Goal: Transaction & Acquisition: Purchase product/service

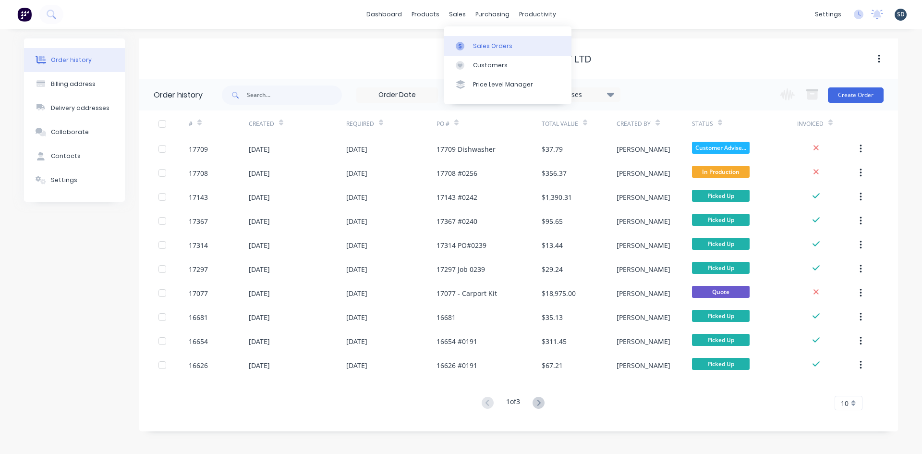
click at [481, 46] on div "Sales Orders" at bounding box center [492, 46] width 39 height 9
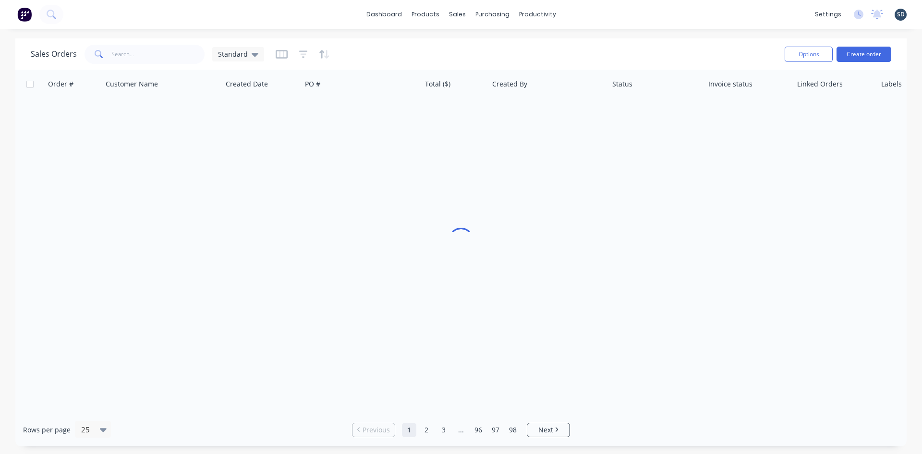
click at [587, 12] on div "dashboard products sales purchasing productivity dashboard products Product Cat…" at bounding box center [461, 14] width 922 height 29
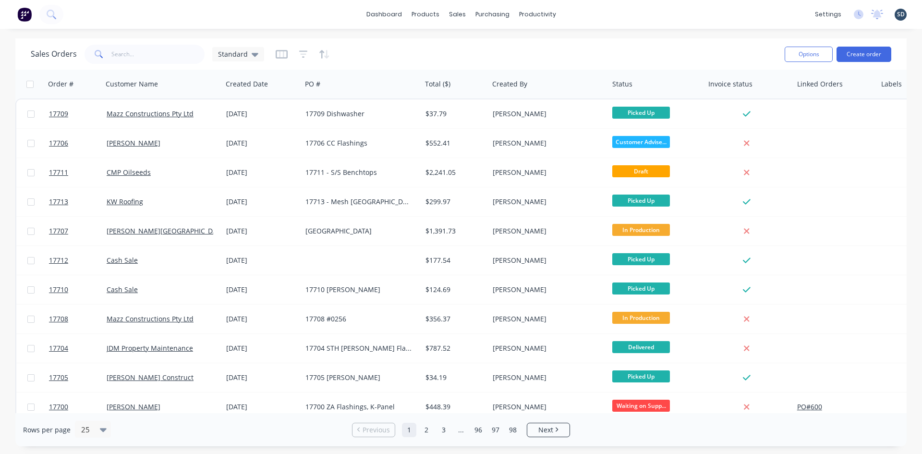
click at [457, 33] on div "dashboard products sales purchasing productivity dashboard products Product Cat…" at bounding box center [461, 227] width 922 height 454
click at [574, 13] on div "dashboard products sales purchasing productivity dashboard products Product Cat…" at bounding box center [461, 14] width 922 height 29
click at [556, 34] on div "dashboard products sales purchasing productivity dashboard products Product Cat…" at bounding box center [461, 227] width 922 height 454
click at [575, 24] on div "dashboard products sales purchasing productivity dashboard products Product Cat…" at bounding box center [461, 14] width 922 height 29
click at [591, 12] on div "dashboard products sales purchasing productivity dashboard products Product Cat…" at bounding box center [461, 14] width 922 height 29
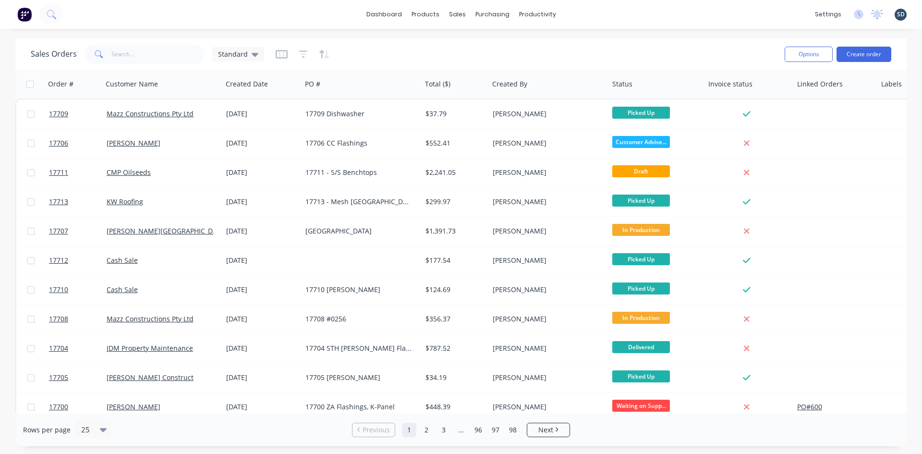
click at [587, 13] on div "dashboard products sales purchasing productivity dashboard products Product Cat…" at bounding box center [461, 14] width 922 height 29
click at [591, 13] on div "dashboard products sales purchasing productivity dashboard products Product Cat…" at bounding box center [461, 14] width 922 height 29
click at [588, 14] on div "dashboard products sales purchasing productivity dashboard products Product Cat…" at bounding box center [461, 14] width 922 height 29
click at [585, 14] on div "dashboard products sales purchasing productivity dashboard products Product Cat…" at bounding box center [461, 14] width 922 height 29
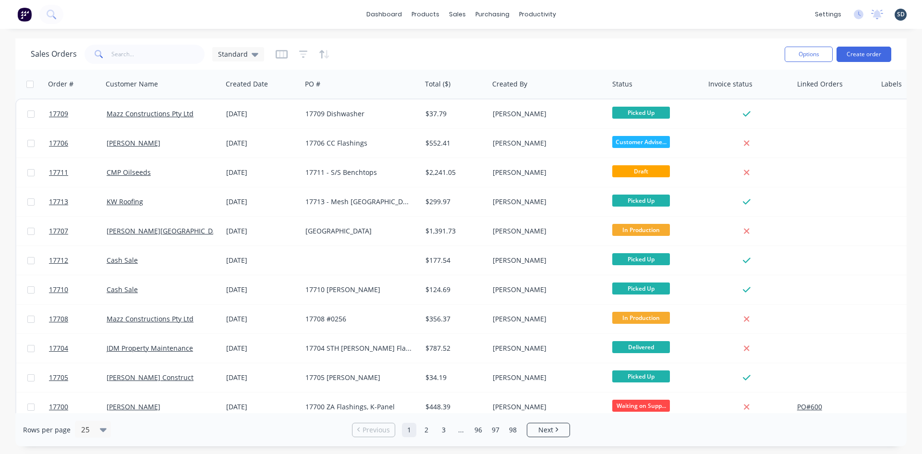
click at [589, 10] on div "dashboard products sales purchasing productivity dashboard products Product Cat…" at bounding box center [461, 14] width 922 height 29
click at [585, 14] on div "dashboard products sales purchasing productivity dashboard products Product Cat…" at bounding box center [461, 14] width 922 height 29
click at [583, 13] on div "dashboard products sales purchasing productivity dashboard products Product Cat…" at bounding box center [461, 14] width 922 height 29
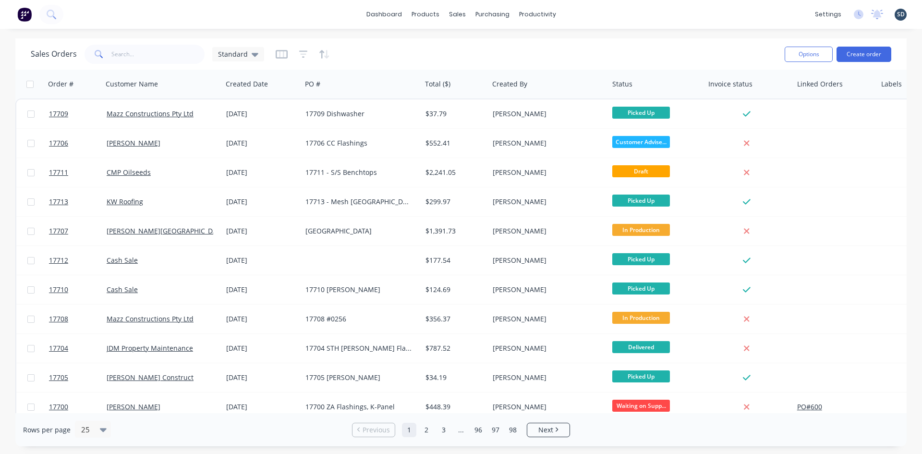
click at [580, 13] on div "dashboard products sales purchasing productivity dashboard products Product Cat…" at bounding box center [461, 14] width 922 height 29
click at [586, 14] on div "dashboard products sales purchasing productivity dashboard products Product Cat…" at bounding box center [461, 14] width 922 height 29
click at [486, 46] on div "Sales Orders" at bounding box center [492, 46] width 39 height 9
click at [864, 55] on button "Create order" at bounding box center [864, 54] width 55 height 15
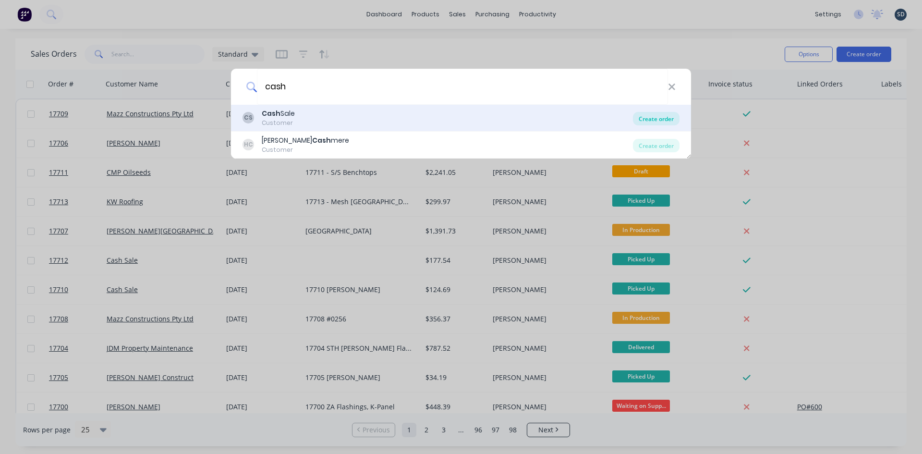
type input "cash"
click at [667, 117] on div "Create order" at bounding box center [656, 118] width 47 height 13
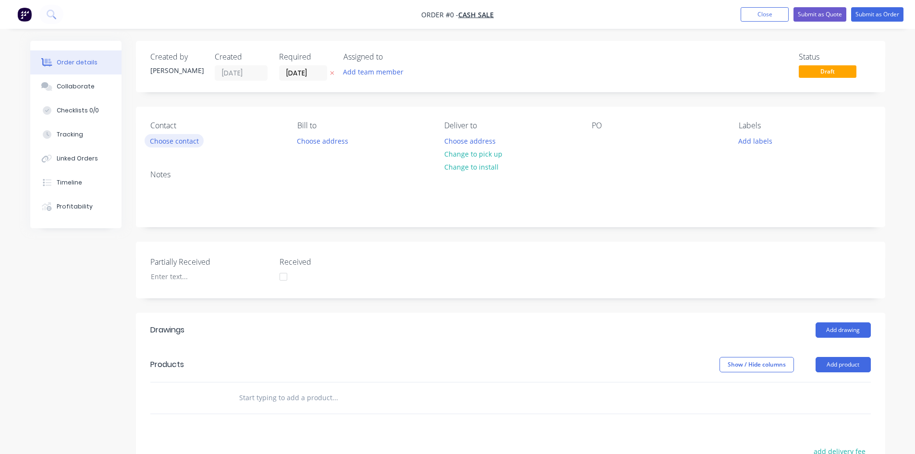
click at [179, 141] on button "Choose contact" at bounding box center [174, 140] width 59 height 13
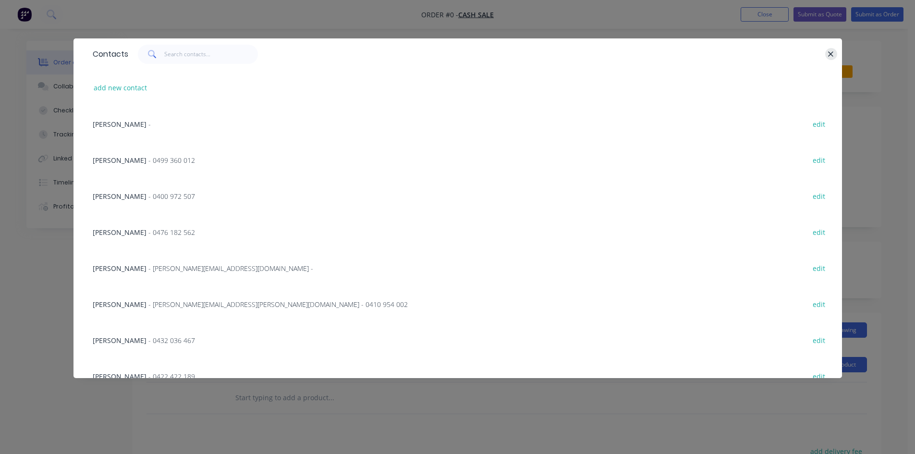
click at [832, 55] on icon "button" at bounding box center [831, 53] width 5 height 5
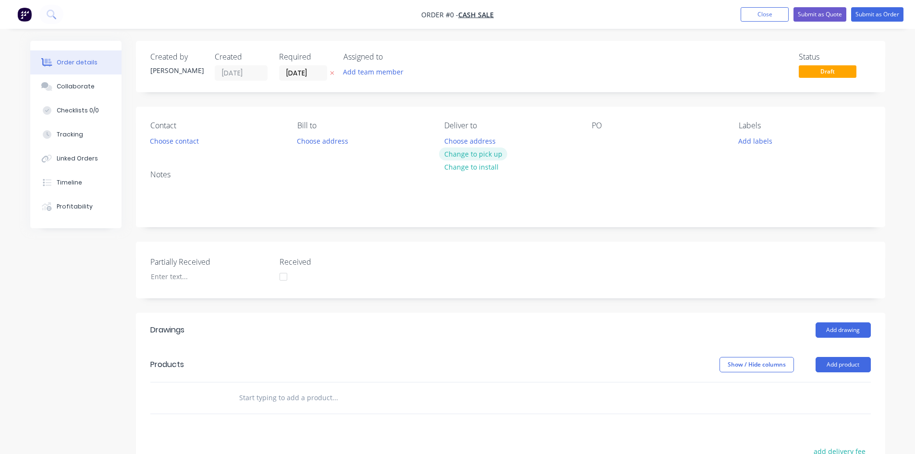
click at [474, 153] on button "Change to pick up" at bounding box center [473, 153] width 68 height 13
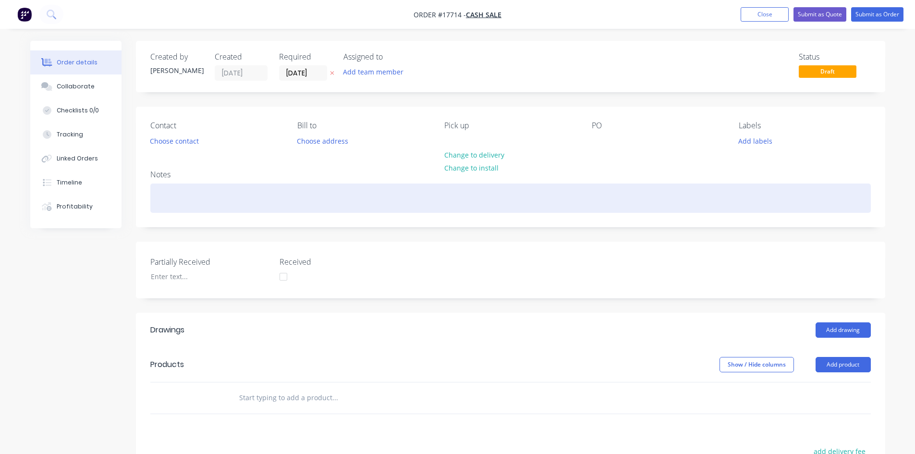
click at [172, 198] on div at bounding box center [510, 197] width 721 height 29
click at [173, 199] on div "0413810865" at bounding box center [510, 197] width 721 height 29
click at [186, 196] on div "0413 810865" at bounding box center [510, 197] width 721 height 29
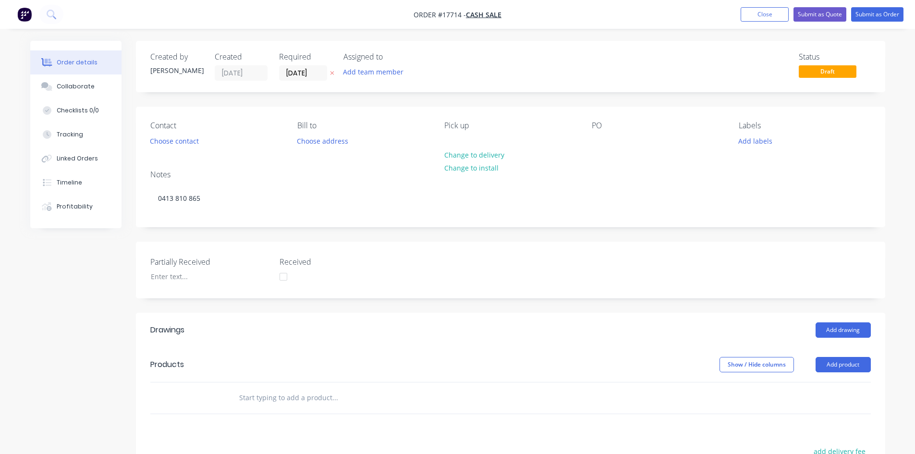
click at [608, 140] on div "PO" at bounding box center [658, 134] width 132 height 27
click at [604, 141] on div at bounding box center [599, 141] width 15 height 14
click at [539, 100] on div "Created by [PERSON_NAME] Created [DATE] Required [DATE] Assigned to Add team me…" at bounding box center [510, 343] width 749 height 604
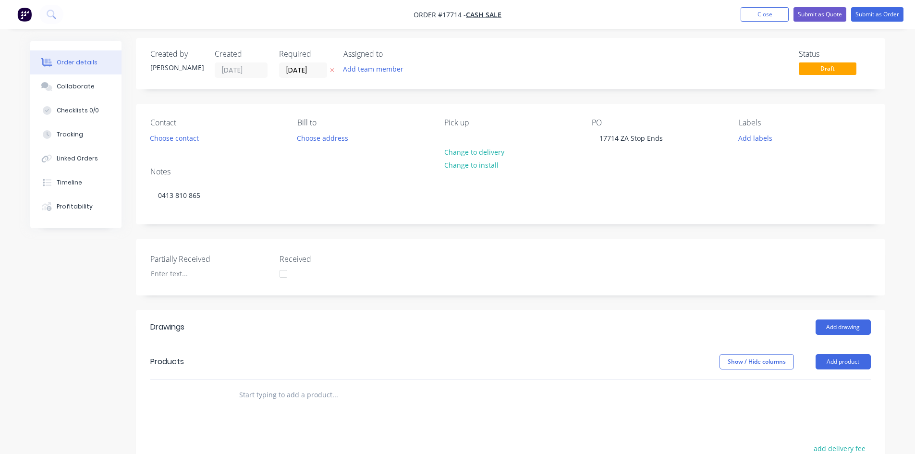
scroll to position [192, 0]
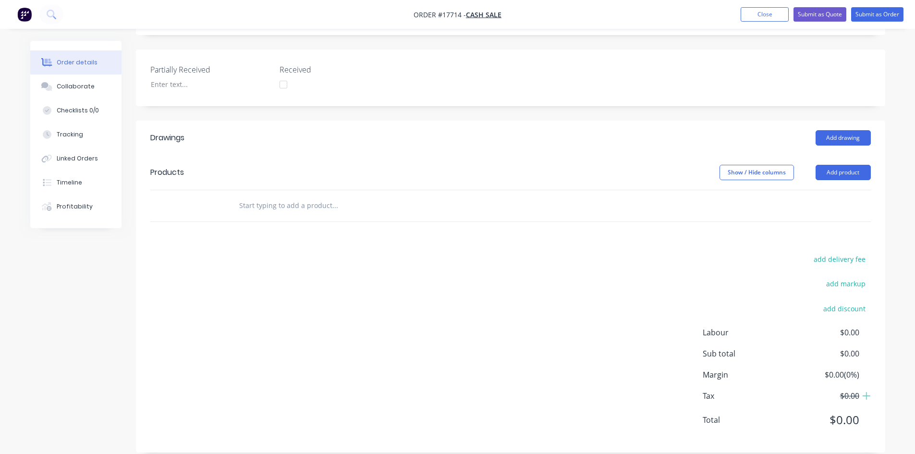
click at [270, 208] on input "text" at bounding box center [335, 205] width 192 height 19
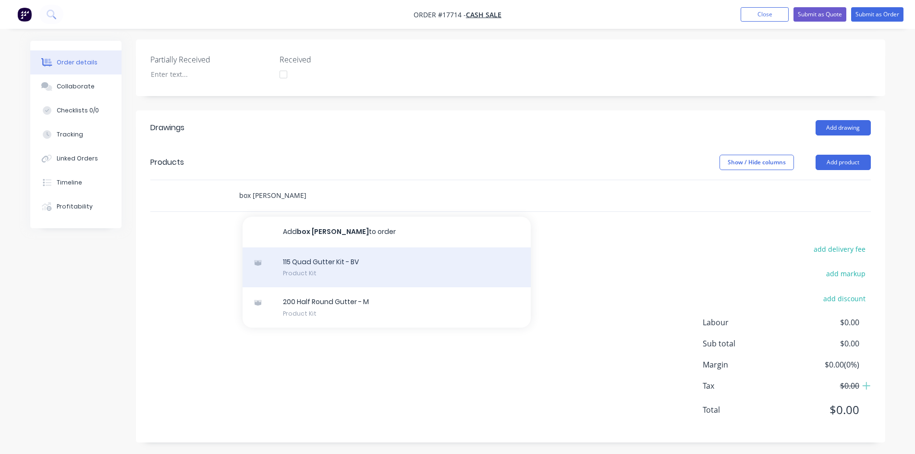
scroll to position [205, 0]
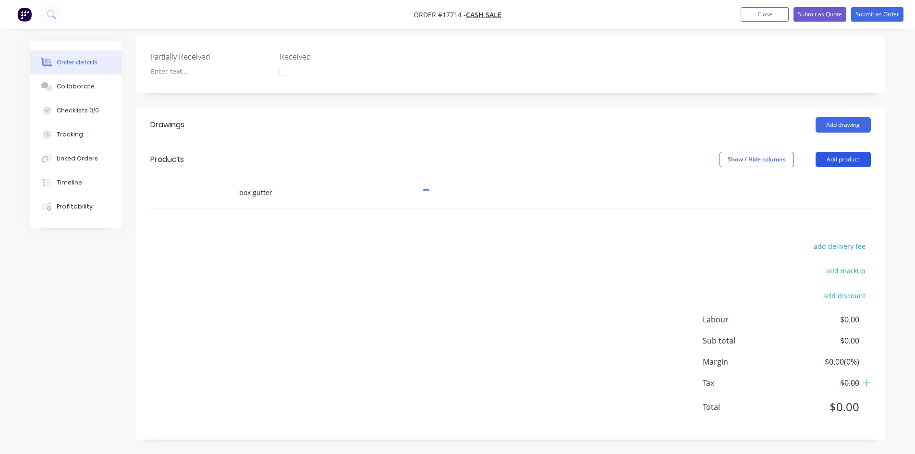
type input "box gutter"
click at [835, 161] on button "Add product" at bounding box center [843, 159] width 55 height 15
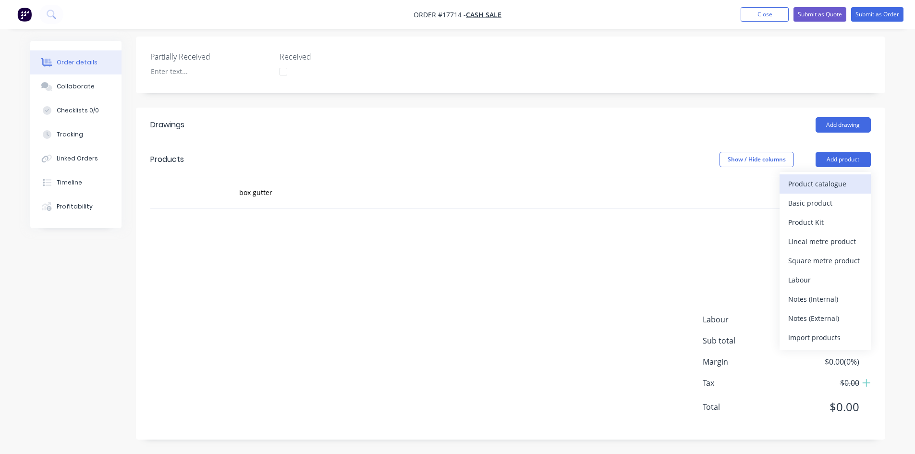
click at [835, 178] on div "Product catalogue" at bounding box center [825, 184] width 74 height 14
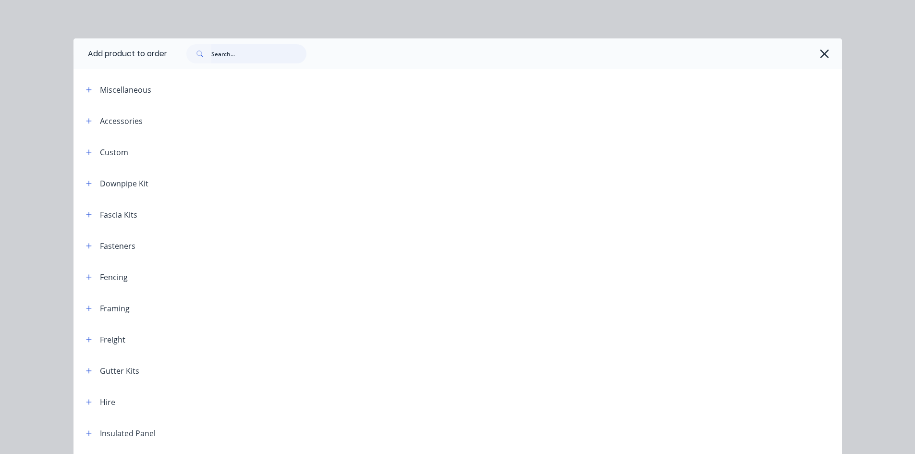
click at [231, 61] on input "text" at bounding box center [258, 53] width 95 height 19
type input "box"
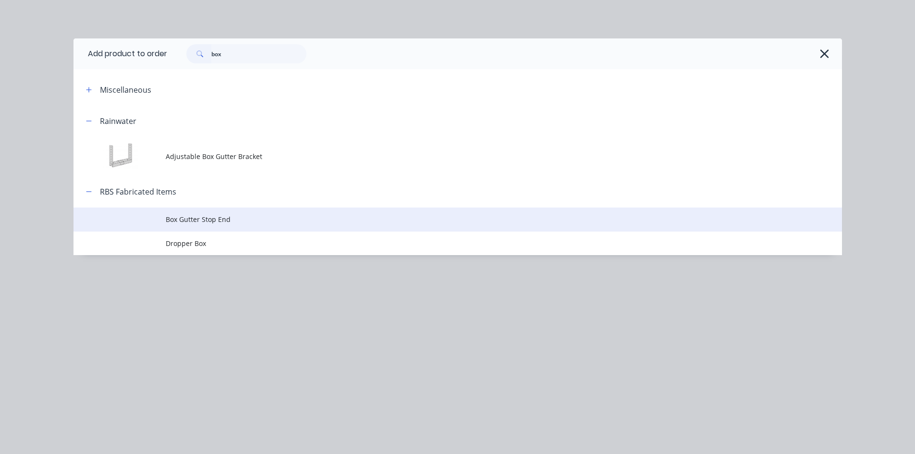
click at [233, 217] on span "Box Gutter Stop End" at bounding box center [436, 219] width 541 height 10
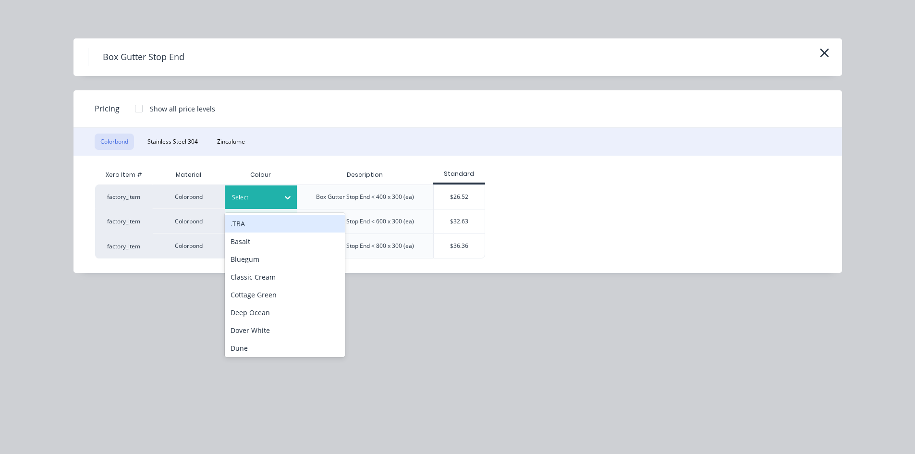
click at [288, 195] on icon at bounding box center [288, 198] width 10 height 10
click at [235, 141] on button "Zincalume" at bounding box center [230, 142] width 39 height 16
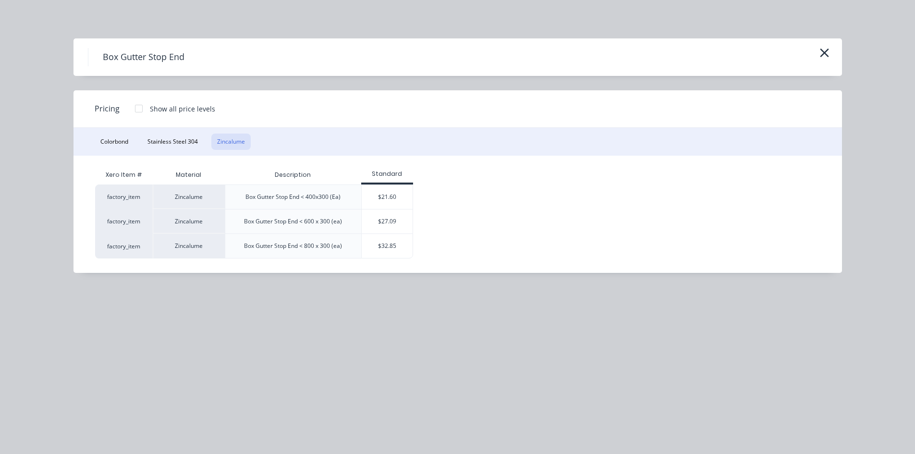
click at [390, 196] on div "$21.60" at bounding box center [387, 197] width 51 height 24
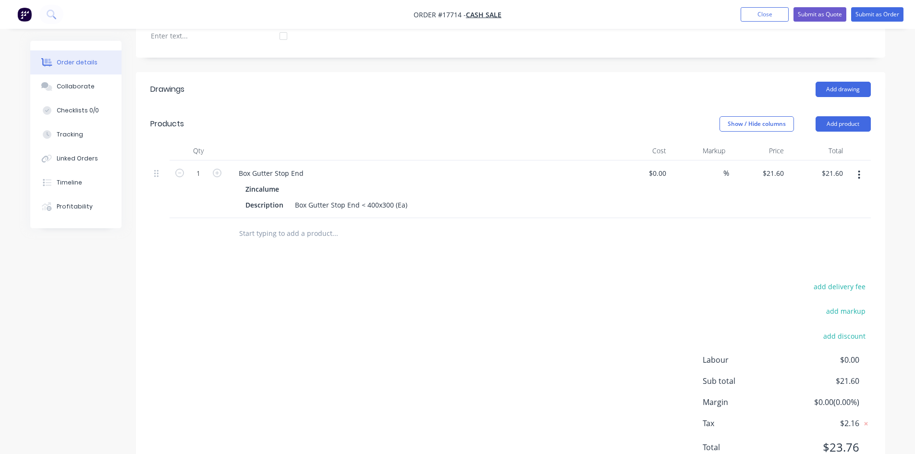
scroll to position [281, 0]
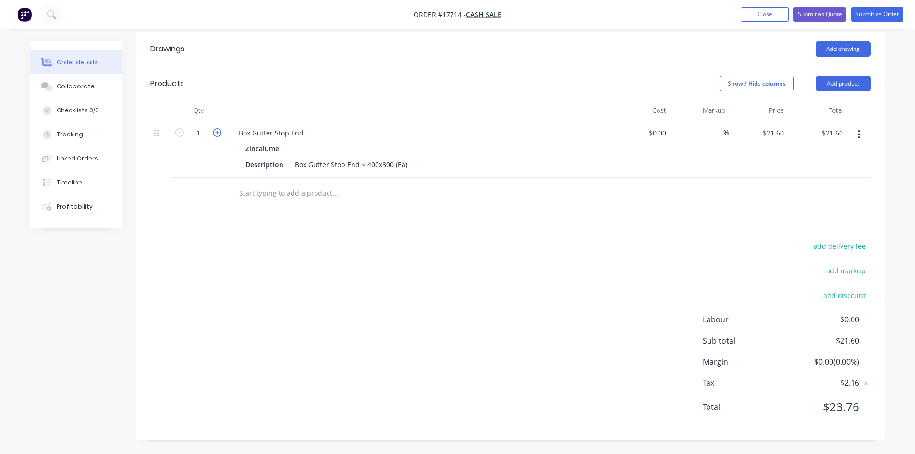
click at [218, 132] on icon "button" at bounding box center [217, 132] width 9 height 9
type input "2"
type input "$43.20"
click at [218, 132] on icon "button" at bounding box center [217, 132] width 9 height 9
type input "3"
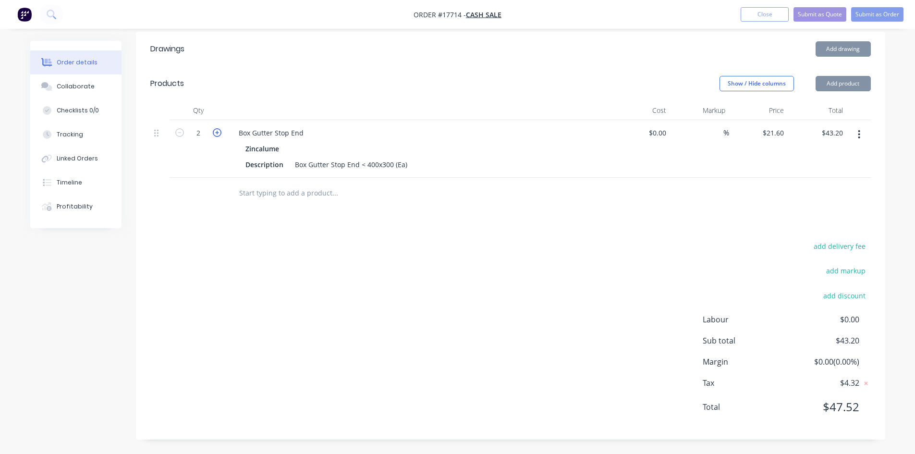
type input "$64.80"
click at [218, 132] on icon "button" at bounding box center [217, 132] width 9 height 9
type input "4"
type input "$86.40"
click at [446, 240] on div "add delivery fee add markup add discount Labour $0.00 Sub total $86.40 Margin $…" at bounding box center [510, 332] width 721 height 185
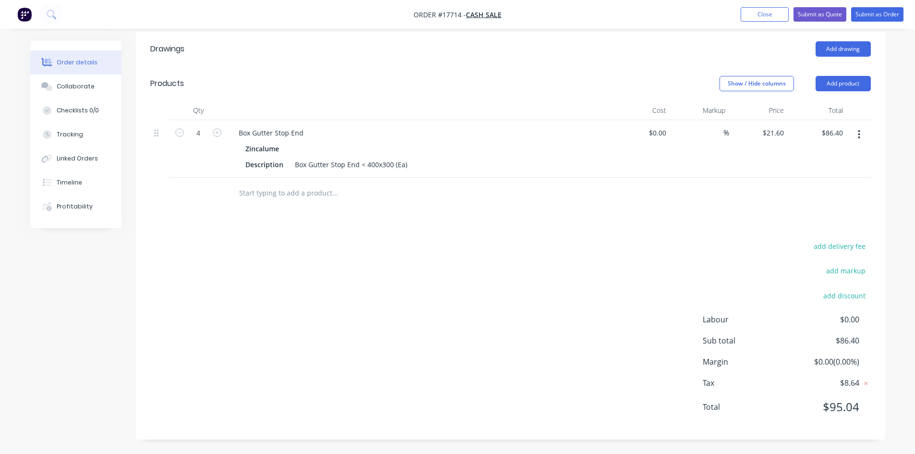
scroll to position [233, 0]
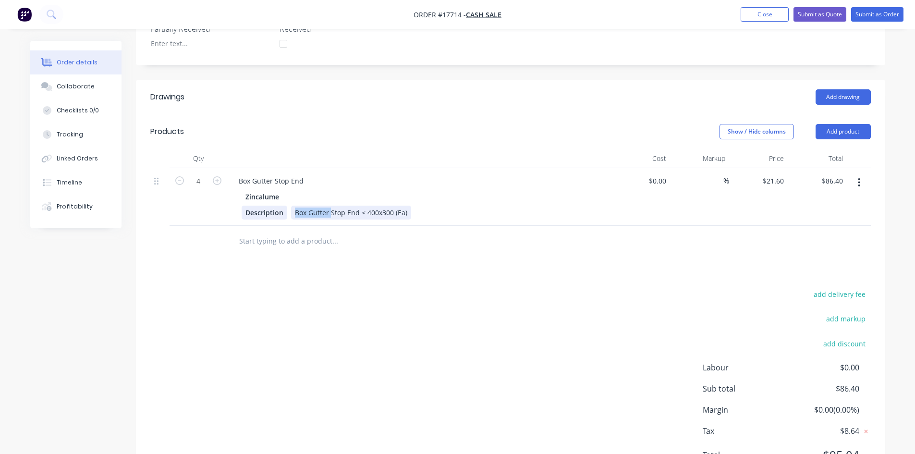
drag, startPoint x: 330, startPoint y: 211, endPoint x: 281, endPoint y: 215, distance: 48.6
click at [281, 215] on div "Description Box Gutter Stop End < 400x300 (Ea)" at bounding box center [418, 213] width 352 height 14
drag, startPoint x: 274, startPoint y: 180, endPoint x: 237, endPoint y: 181, distance: 36.5
click at [237, 181] on div "Box Gutter Stop End" at bounding box center [271, 181] width 80 height 14
drag, startPoint x: 355, startPoint y: 212, endPoint x: 324, endPoint y: 211, distance: 31.7
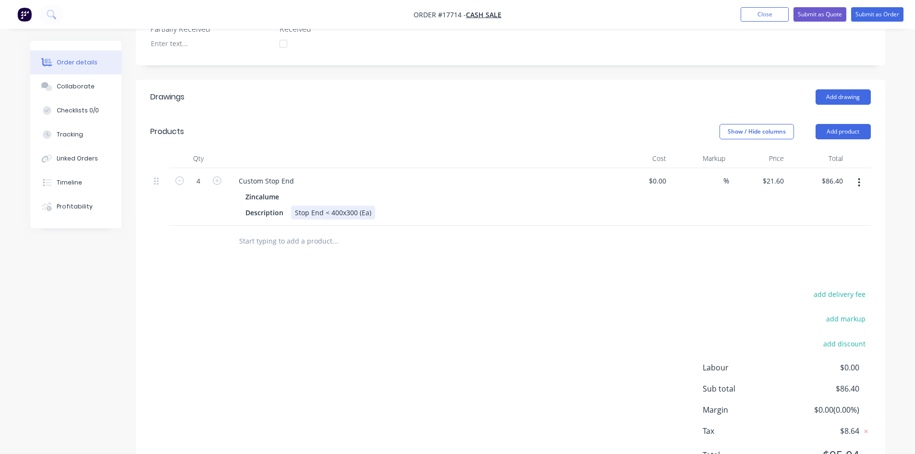
click at [324, 211] on div "Stop End < 400x300 (Ea)" at bounding box center [333, 213] width 84 height 14
click at [347, 212] on div "Stop End < 400x300 (Ea)" at bounding box center [333, 213] width 84 height 14
click at [360, 212] on div "Stop End < 400x300 (Ea)" at bounding box center [333, 213] width 84 height 14
click at [372, 203] on div "Zincalume" at bounding box center [419, 197] width 348 height 14
click at [355, 212] on div "Stop End < 400x300 (Ea)" at bounding box center [333, 213] width 84 height 14
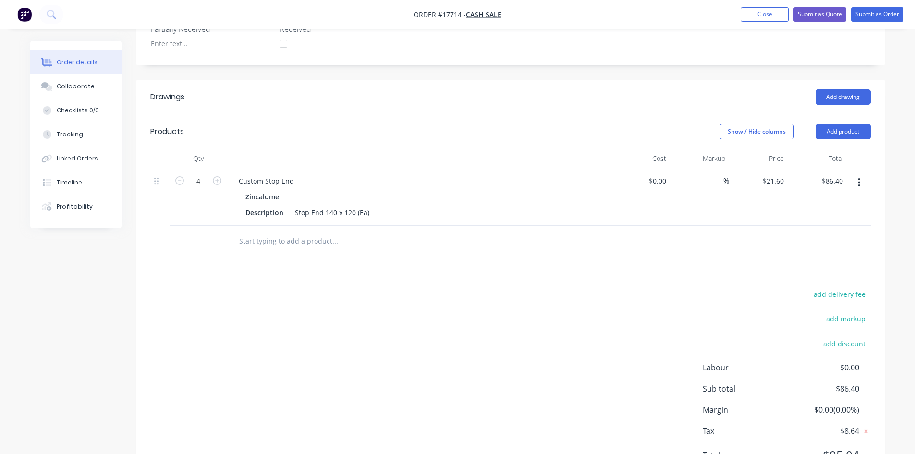
click at [425, 280] on div "Drawings Add drawing Products Show / Hide columns Add product Qty Cost Markup P…" at bounding box center [510, 284] width 749 height 408
click at [770, 181] on input "21.6" at bounding box center [775, 181] width 26 height 14
click at [770, 181] on input "21.6" at bounding box center [779, 181] width 18 height 14
type input "$12.00"
type input "$48.00"
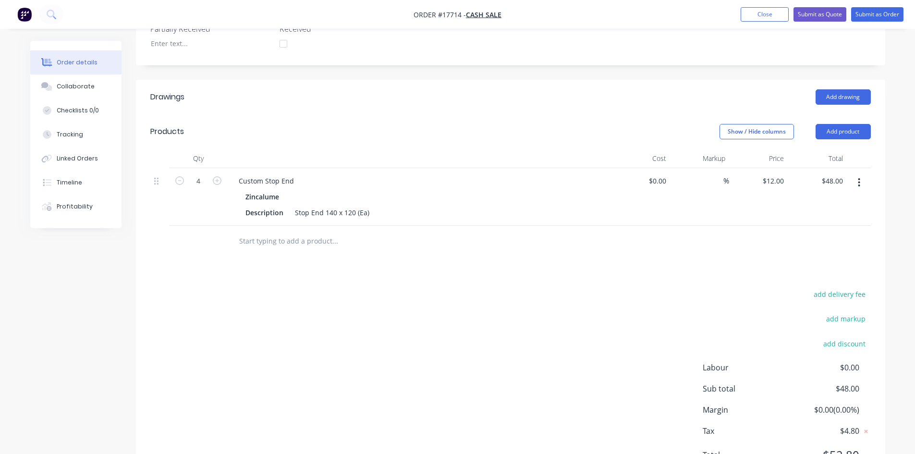
click at [757, 246] on div at bounding box center [510, 241] width 721 height 31
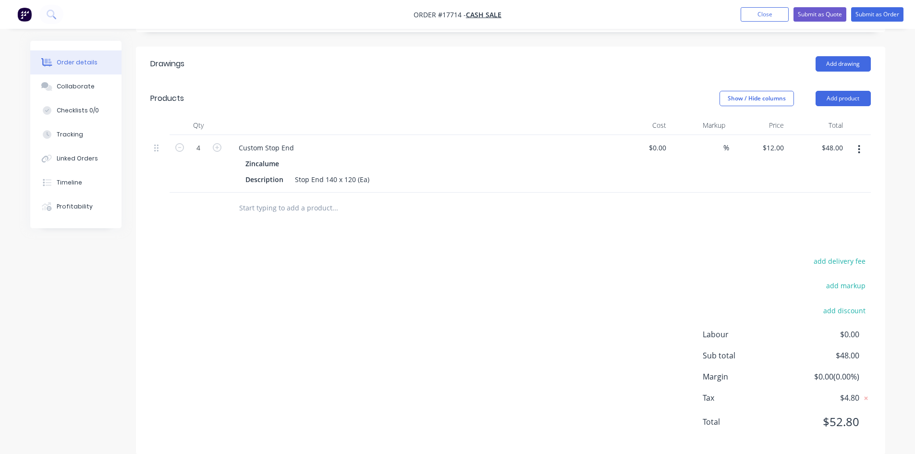
scroll to position [281, 0]
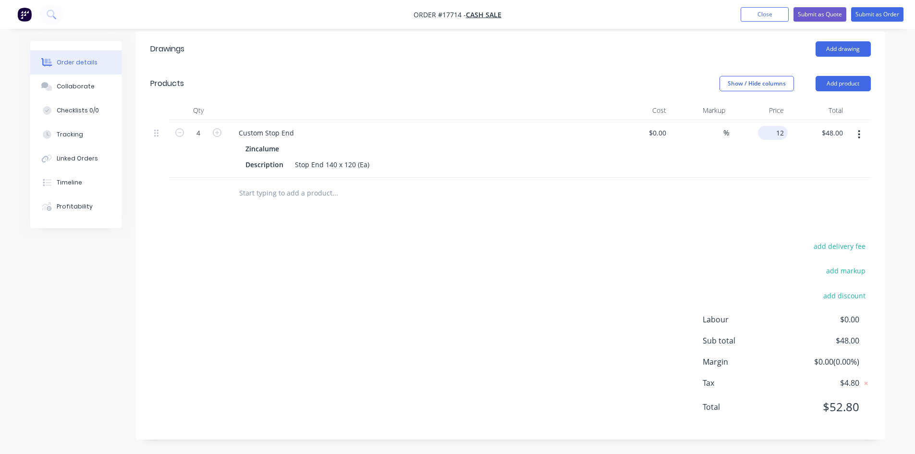
click at [781, 135] on input "12" at bounding box center [775, 133] width 26 height 14
click at [783, 133] on input "12" at bounding box center [781, 133] width 12 height 14
type input "$12.50"
type input "$50.00"
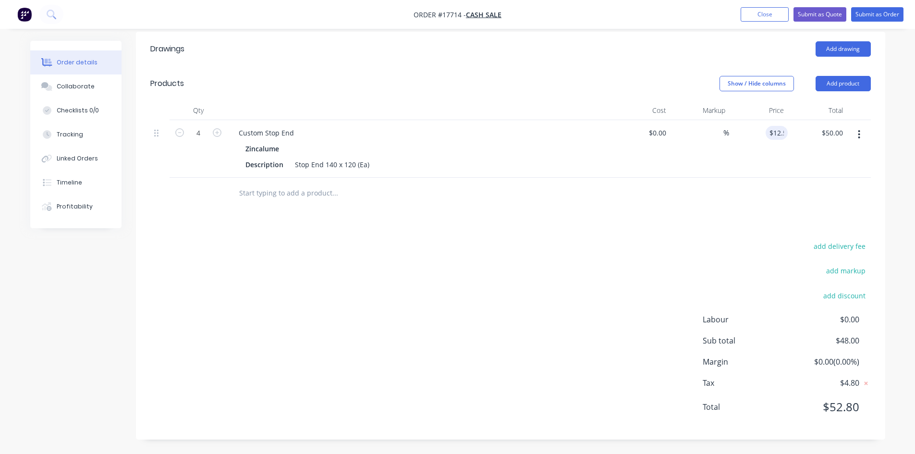
click at [716, 212] on div "Drawings Add drawing Products Show / Hide columns Add product Qty Cost Markup P…" at bounding box center [510, 236] width 749 height 408
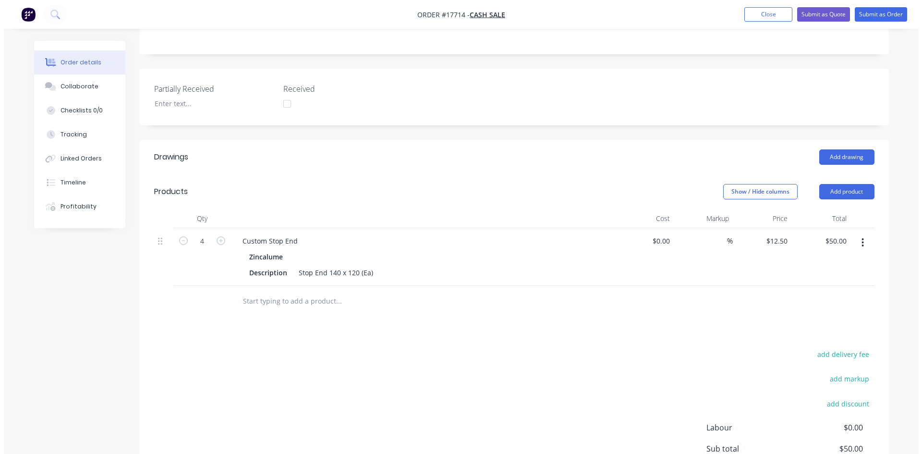
scroll to position [0, 0]
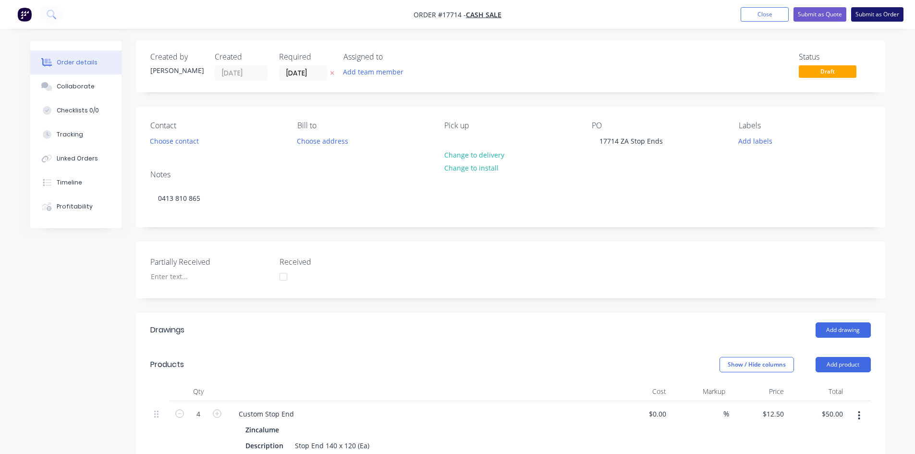
click at [875, 16] on button "Submit as Order" at bounding box center [877, 14] width 52 height 14
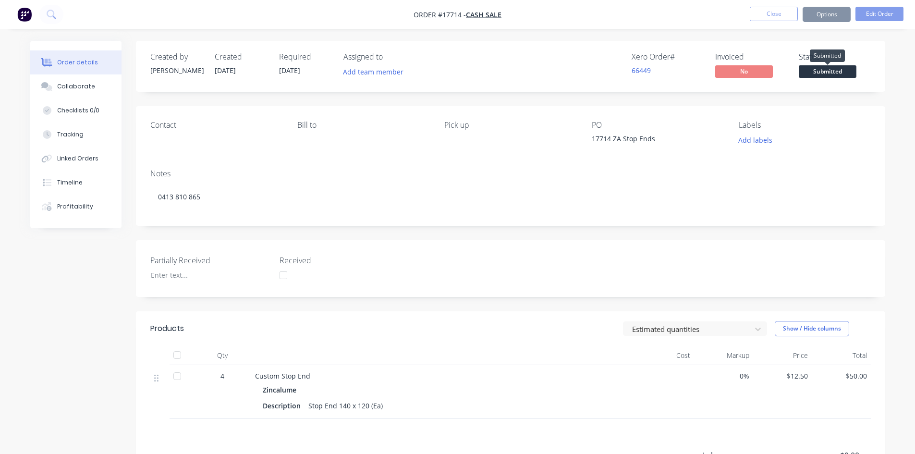
click at [829, 74] on span "Submitted" at bounding box center [828, 71] width 58 height 12
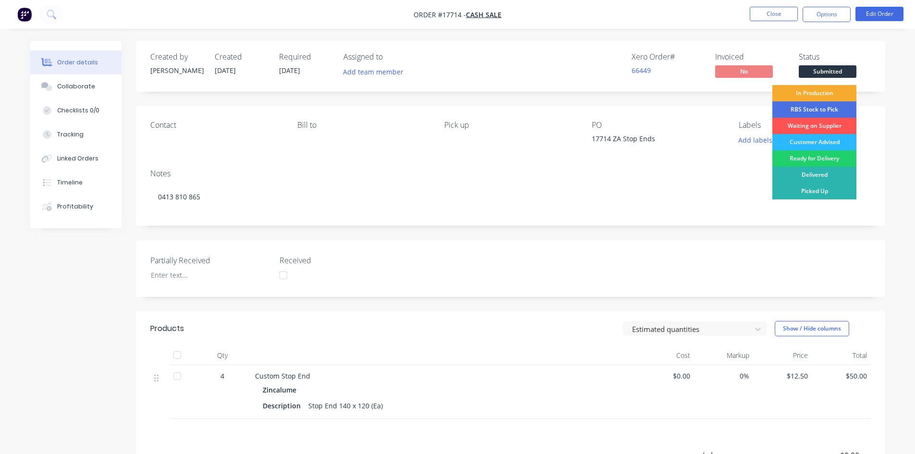
click at [826, 94] on div "In Production" at bounding box center [814, 93] width 84 height 16
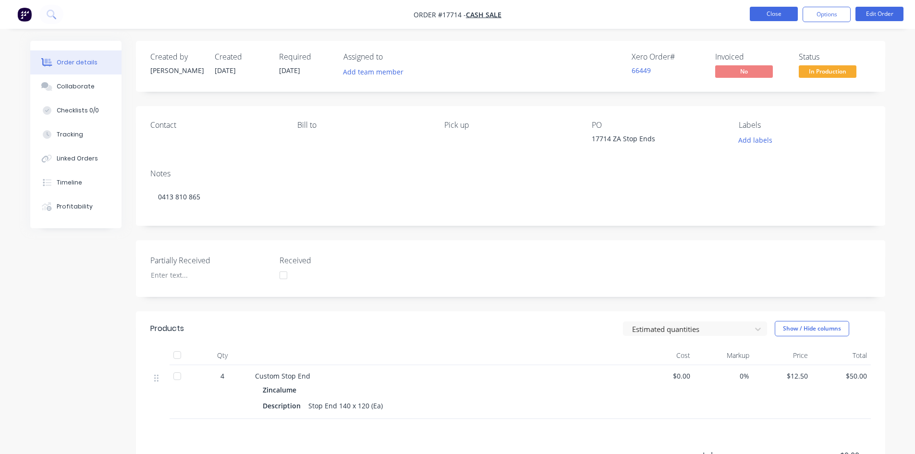
click at [772, 14] on button "Close" at bounding box center [774, 14] width 48 height 14
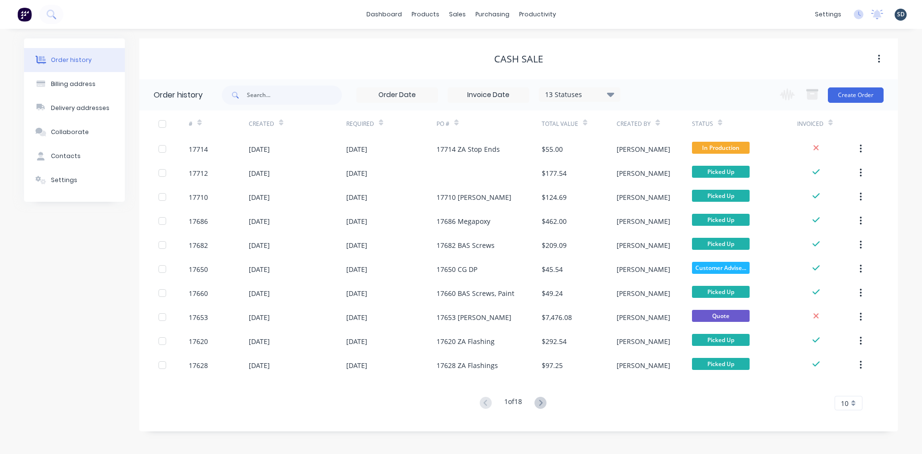
click at [651, 20] on div "dashboard products sales purchasing productivity dashboard products Product Cat…" at bounding box center [461, 14] width 922 height 29
click at [626, 37] on div "Order history Billing address Delivery addresses Collaborate Contacts Settings …" at bounding box center [461, 241] width 922 height 425
click at [498, 47] on div "Sales Orders" at bounding box center [492, 46] width 39 height 9
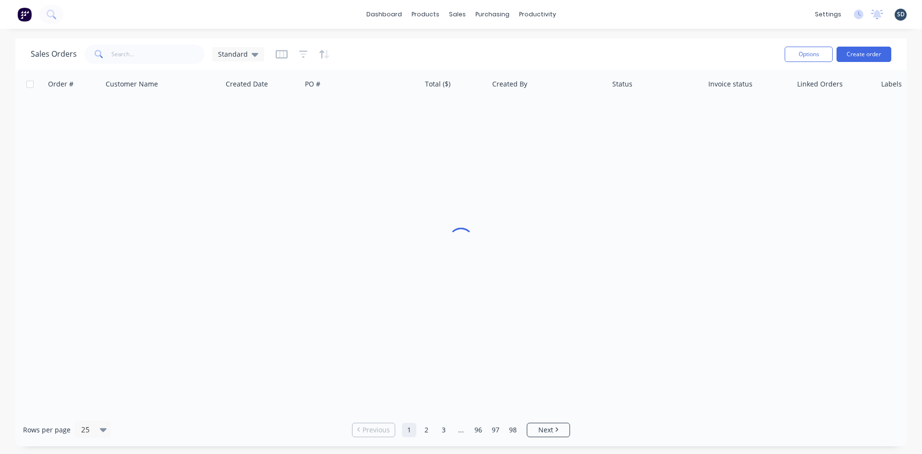
click at [592, 14] on div "dashboard products sales purchasing productivity dashboard products Product Cat…" at bounding box center [461, 14] width 922 height 29
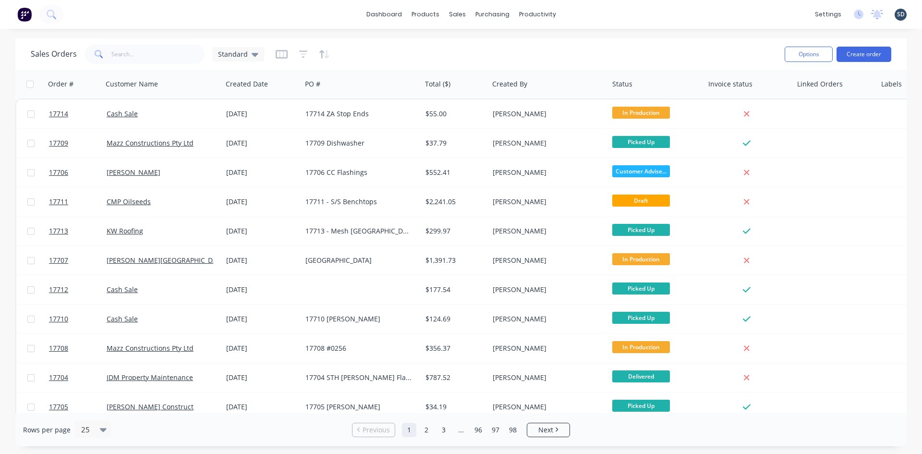
click at [602, 15] on div "dashboard products sales purchasing productivity dashboard products Product Cat…" at bounding box center [461, 14] width 922 height 29
